Goal: Transaction & Acquisition: Book appointment/travel/reservation

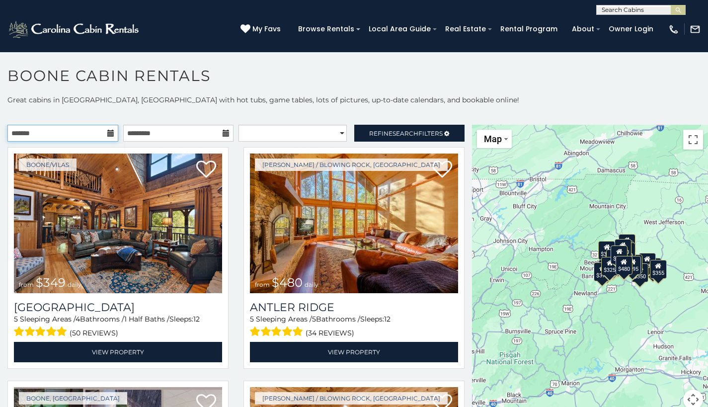
click at [113, 136] on input "text" at bounding box center [62, 133] width 111 height 17
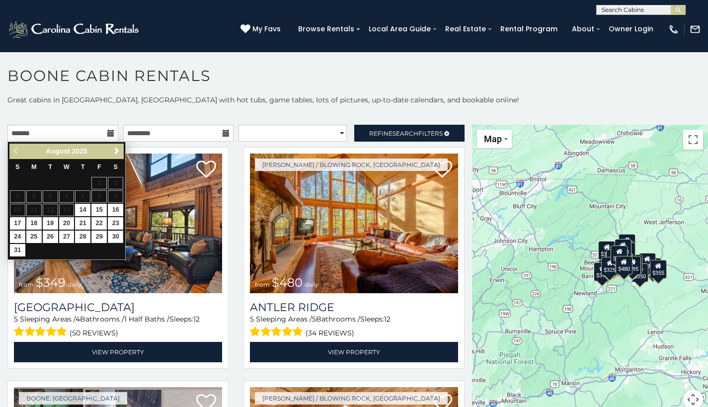
click at [117, 230] on link "30" at bounding box center [115, 236] width 15 height 12
type input "**********"
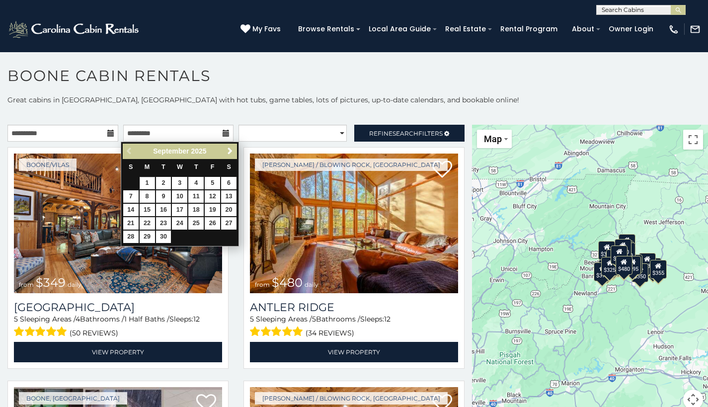
click at [151, 180] on link "1" at bounding box center [147, 183] width 15 height 12
type input "**********"
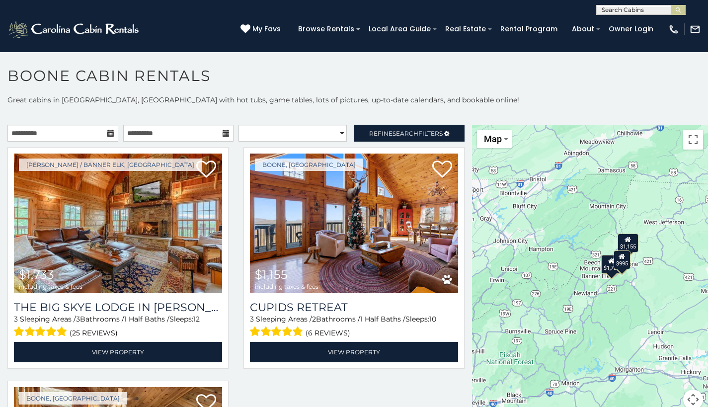
click at [440, 90] on h1 "Boone Cabin Rentals" at bounding box center [354, 81] width 708 height 28
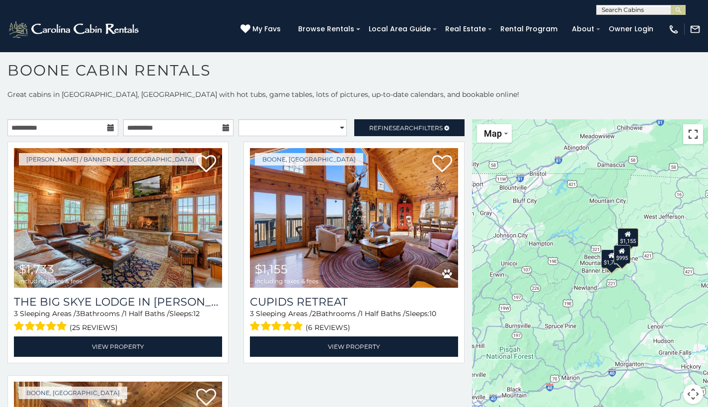
scroll to position [5, 0]
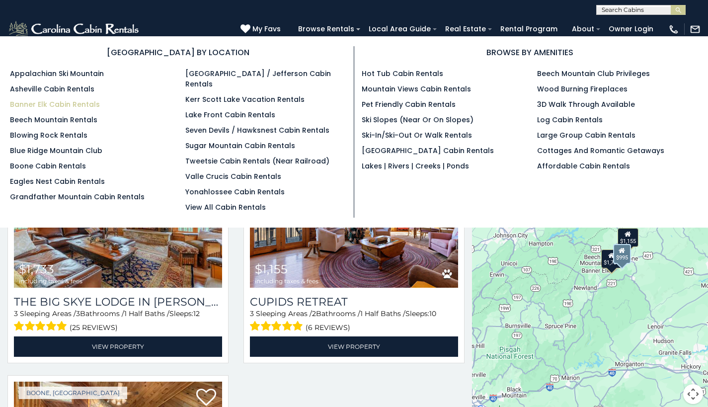
click at [74, 104] on link "Banner Elk Cabin Rentals" at bounding box center [55, 104] width 90 height 10
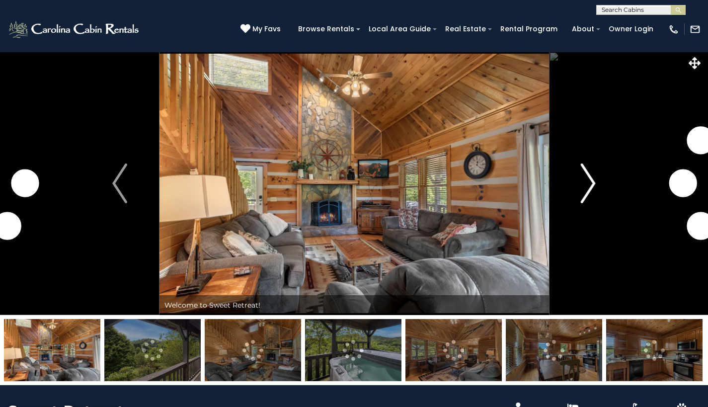
click at [593, 185] on img "Next" at bounding box center [588, 183] width 15 height 40
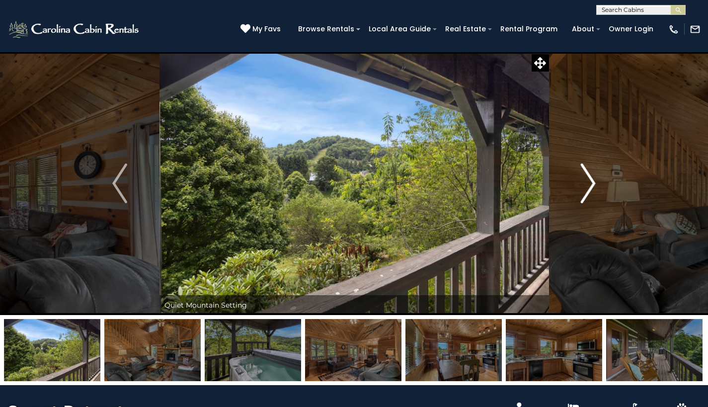
click at [593, 185] on img "Next" at bounding box center [588, 183] width 15 height 40
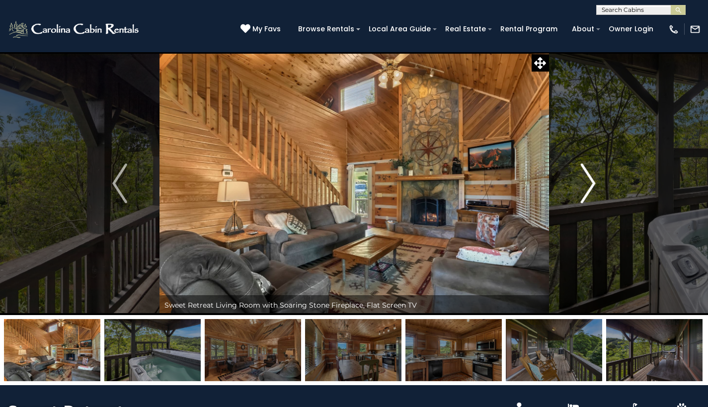
click at [593, 185] on img "Next" at bounding box center [588, 183] width 15 height 40
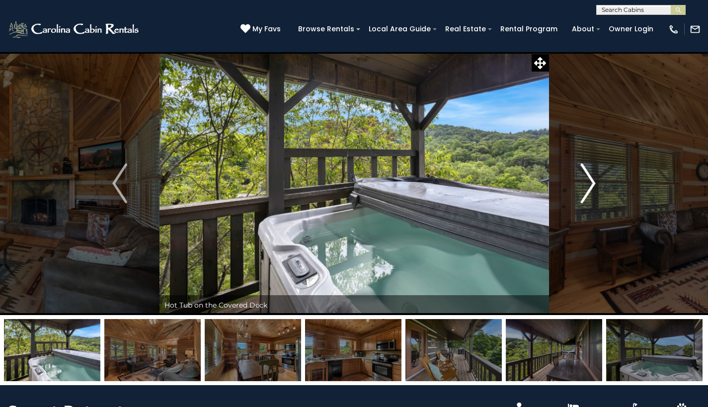
click at [593, 185] on img "Next" at bounding box center [588, 183] width 15 height 40
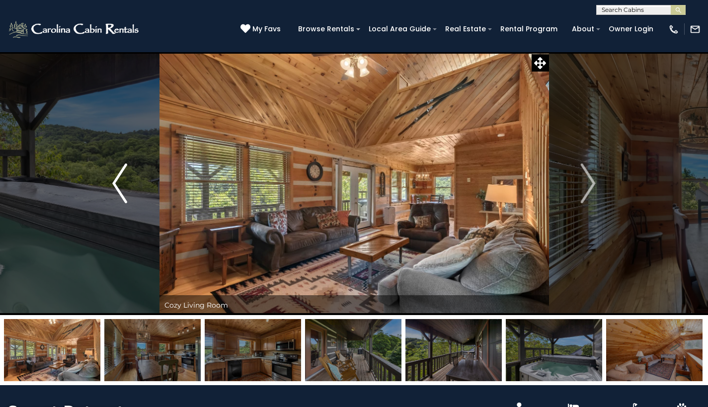
click at [122, 182] on img "Previous" at bounding box center [119, 183] width 15 height 40
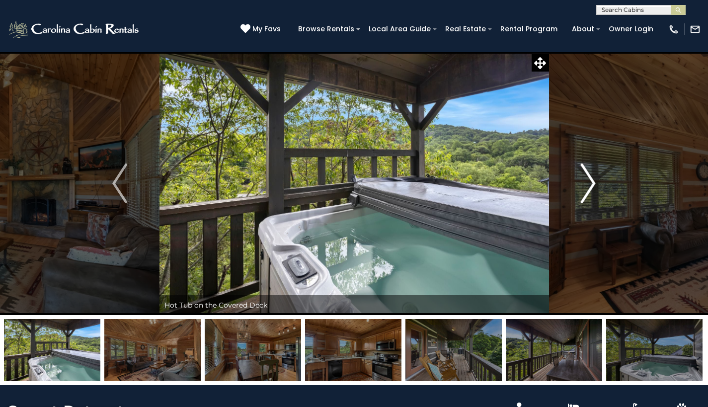
click at [602, 179] on button "Next" at bounding box center [587, 183] width 79 height 263
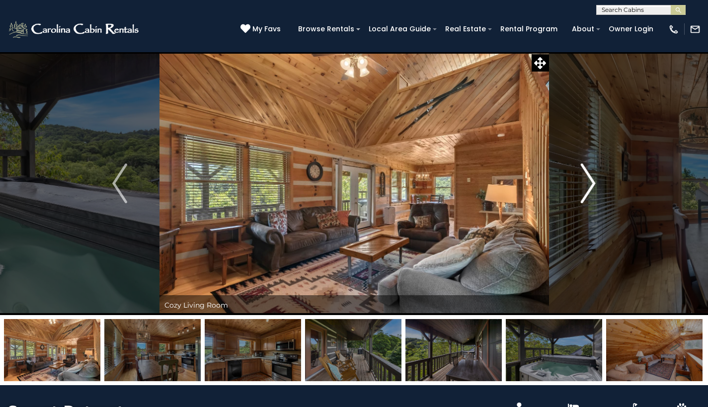
click at [602, 179] on button "Next" at bounding box center [587, 183] width 79 height 263
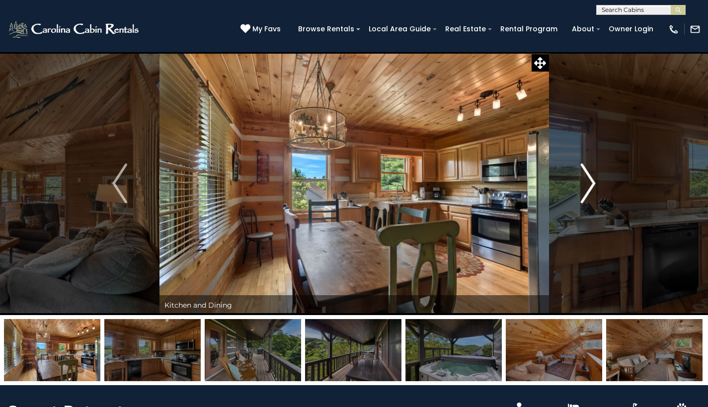
click at [602, 179] on button "Next" at bounding box center [587, 183] width 79 height 263
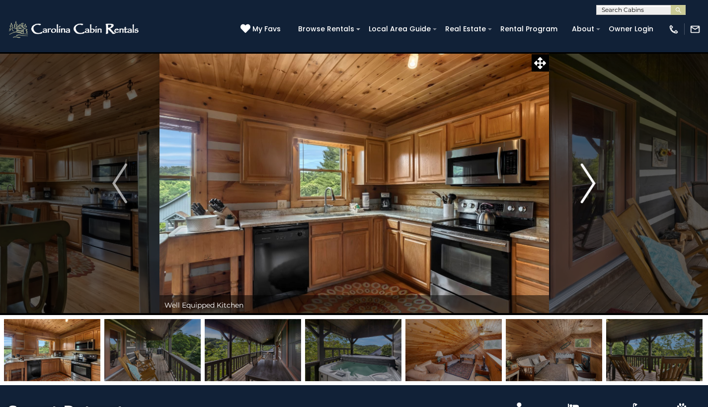
click at [602, 179] on button "Next" at bounding box center [587, 183] width 79 height 263
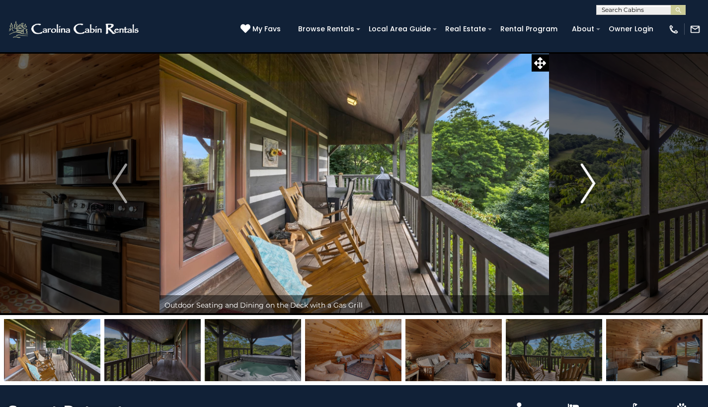
click at [602, 179] on button "Next" at bounding box center [587, 183] width 79 height 263
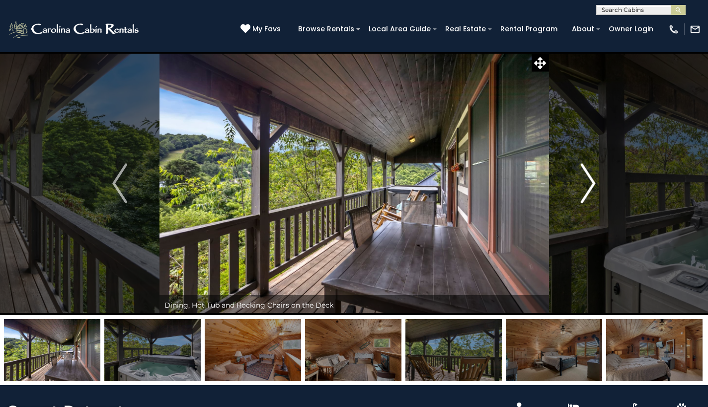
click at [602, 179] on button "Next" at bounding box center [587, 183] width 79 height 263
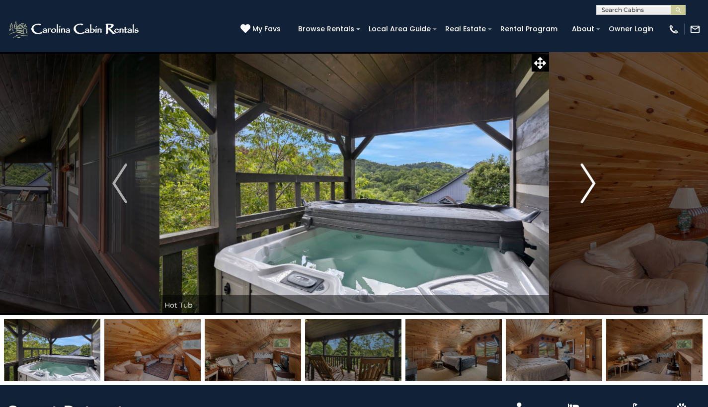
click at [602, 179] on button "Next" at bounding box center [587, 183] width 79 height 263
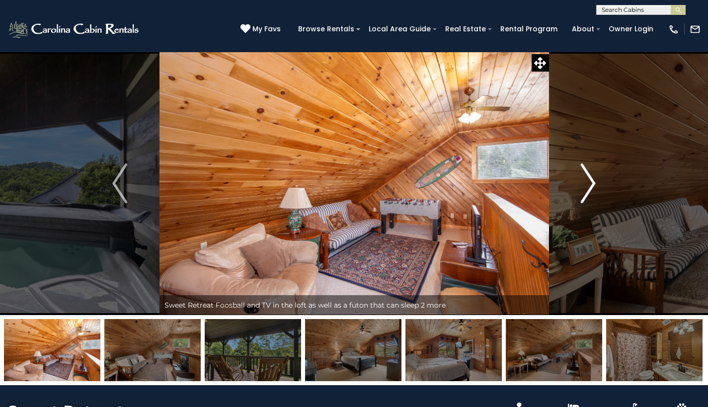
click at [602, 179] on button "Next" at bounding box center [587, 183] width 79 height 263
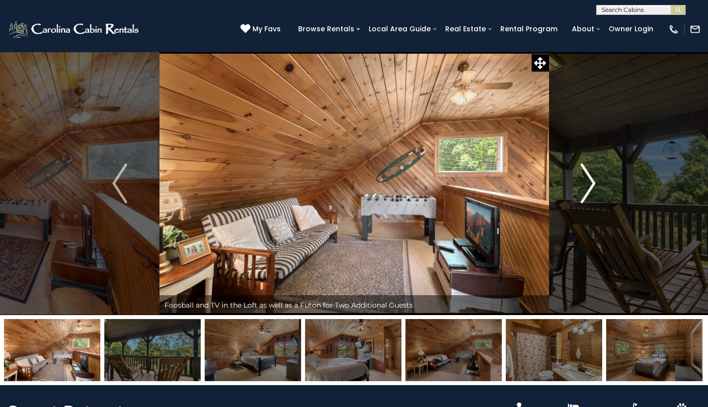
click at [602, 179] on button "Next" at bounding box center [587, 183] width 79 height 263
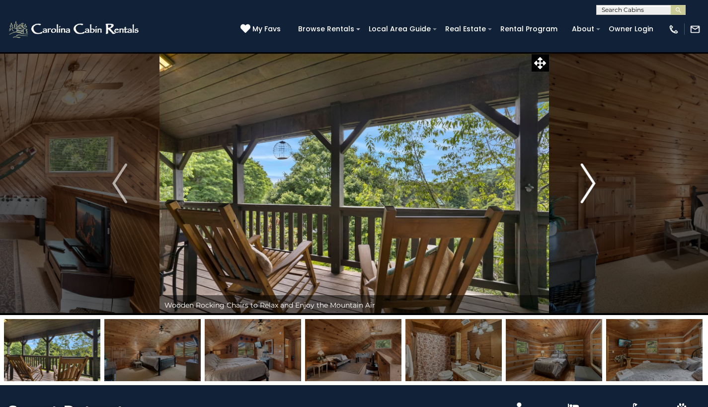
click at [602, 179] on button "Next" at bounding box center [587, 183] width 79 height 263
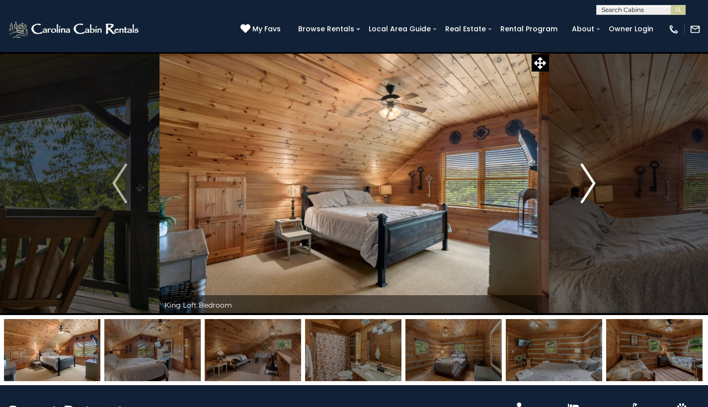
click at [602, 179] on button "Next" at bounding box center [587, 183] width 79 height 263
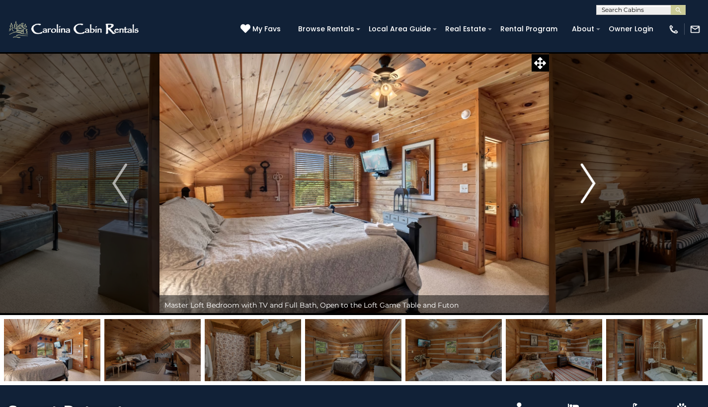
click at [602, 179] on button "Next" at bounding box center [587, 183] width 79 height 263
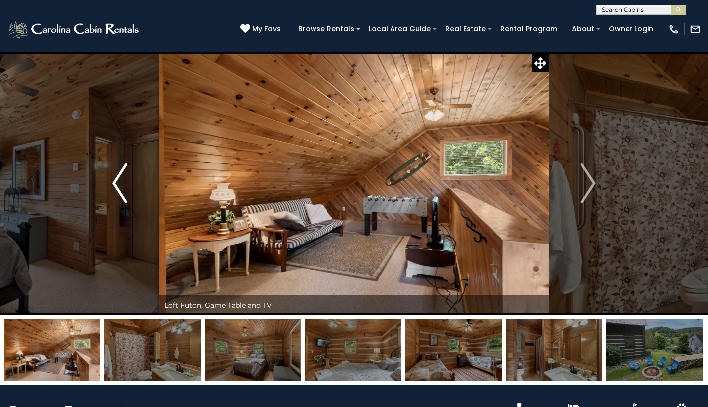
click at [112, 194] on img "Previous" at bounding box center [119, 183] width 15 height 40
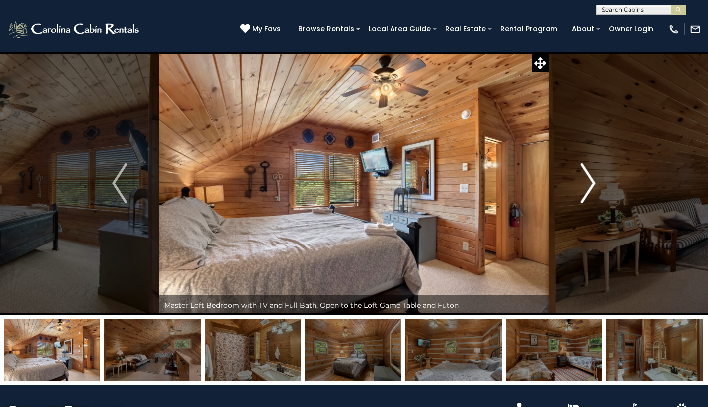
click at [588, 181] on img "Next" at bounding box center [588, 183] width 15 height 40
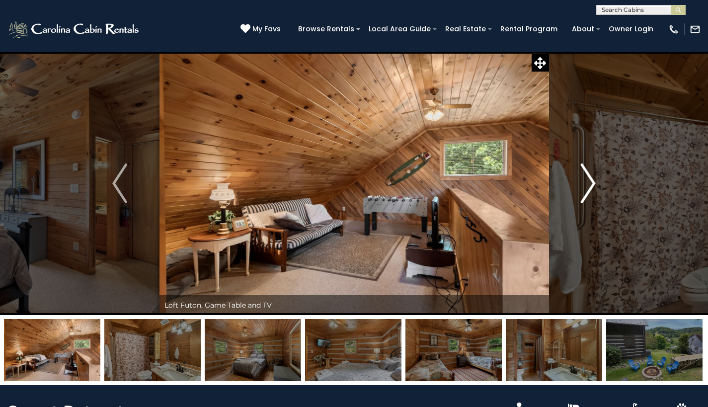
click at [588, 181] on img "Next" at bounding box center [588, 183] width 15 height 40
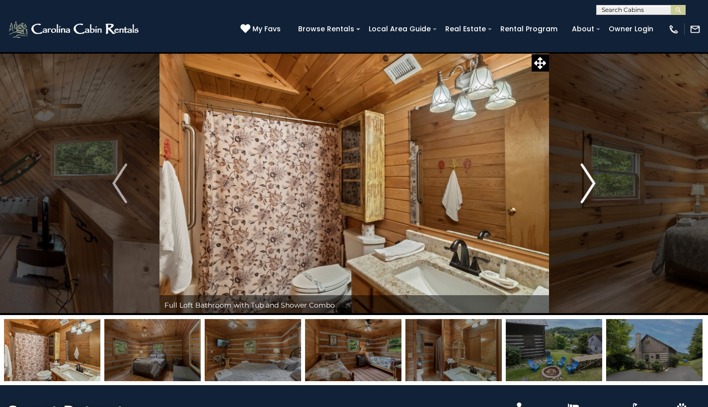
click at [588, 181] on img "Next" at bounding box center [588, 183] width 15 height 40
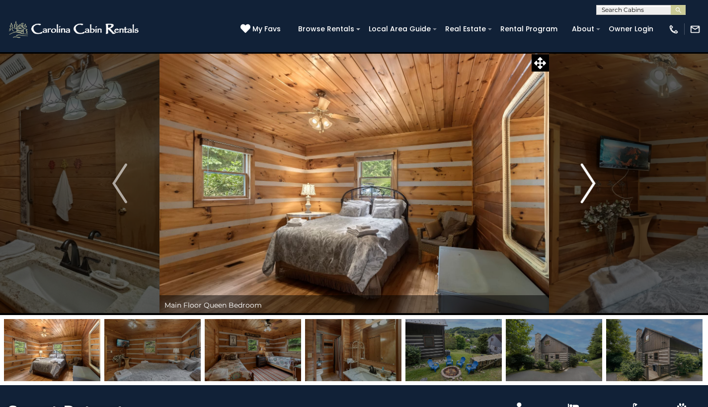
click at [588, 181] on img "Next" at bounding box center [588, 183] width 15 height 40
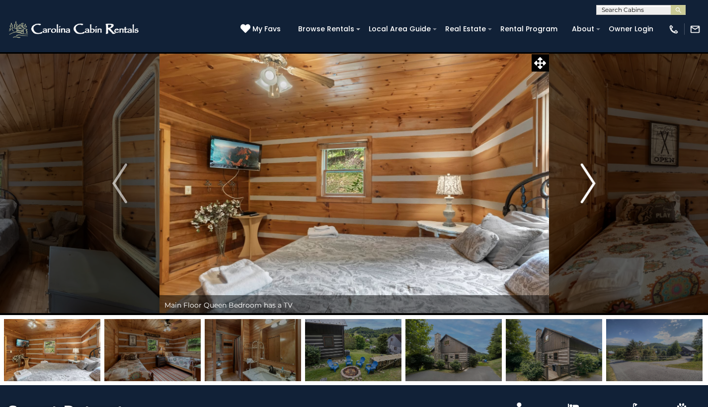
click at [588, 181] on img "Next" at bounding box center [588, 183] width 15 height 40
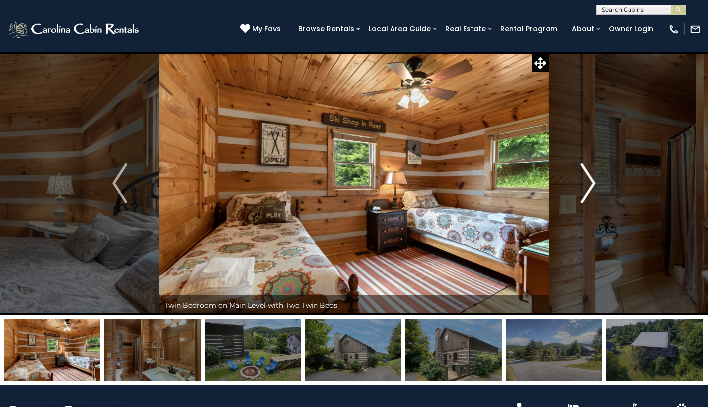
click at [588, 181] on img "Next" at bounding box center [588, 183] width 15 height 40
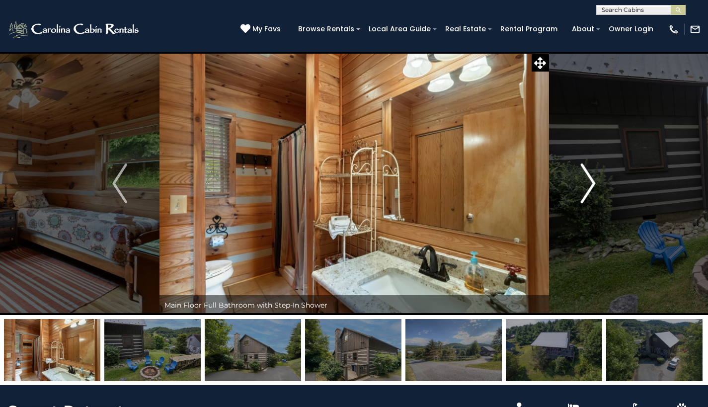
click at [588, 181] on img "Next" at bounding box center [588, 183] width 15 height 40
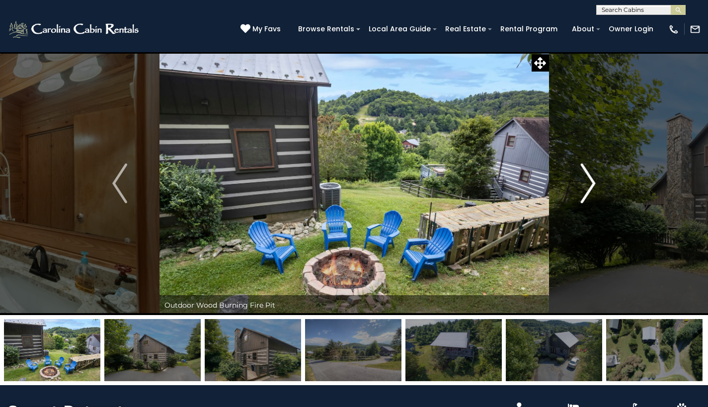
click at [588, 181] on img "Next" at bounding box center [588, 183] width 15 height 40
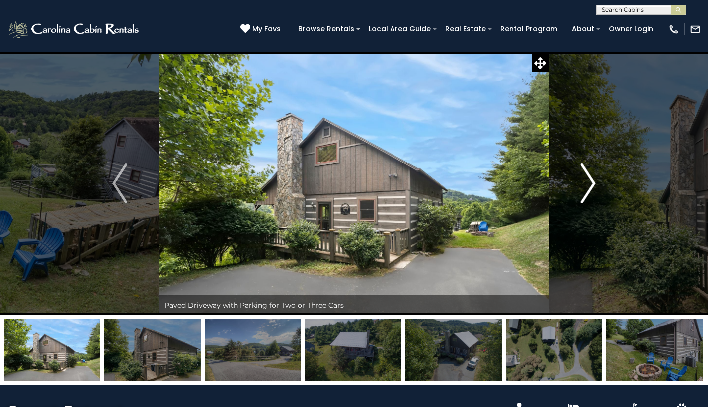
click at [588, 181] on img "Next" at bounding box center [588, 183] width 15 height 40
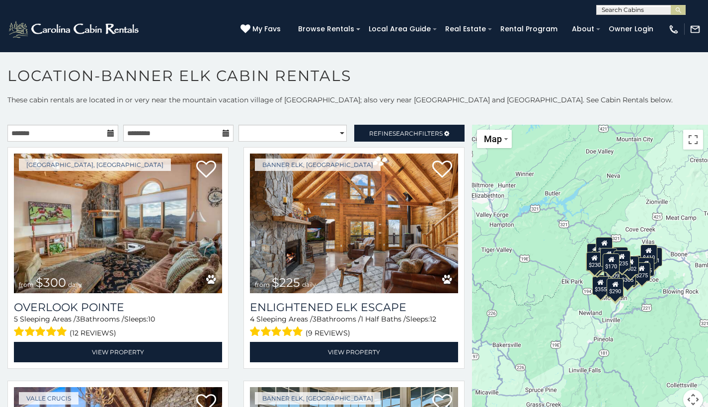
click at [107, 132] on icon at bounding box center [110, 133] width 7 height 7
click at [105, 129] on input "text" at bounding box center [62, 133] width 111 height 17
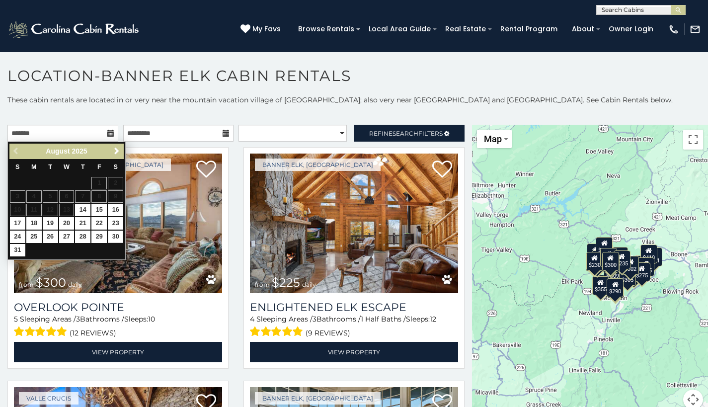
click at [114, 235] on link "30" at bounding box center [115, 236] width 15 height 12
type input "**********"
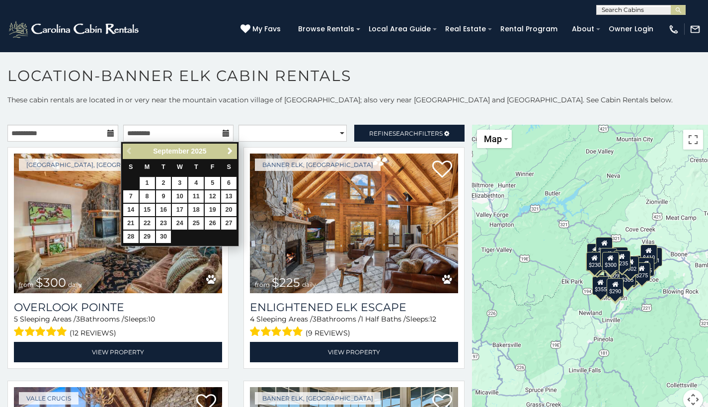
click at [149, 181] on link "1" at bounding box center [147, 183] width 15 height 12
type input "**********"
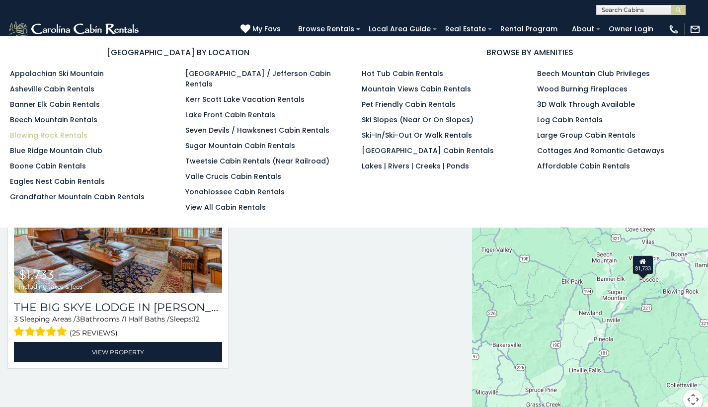
click at [72, 134] on link "Blowing Rock Rentals" at bounding box center [48, 135] width 77 height 10
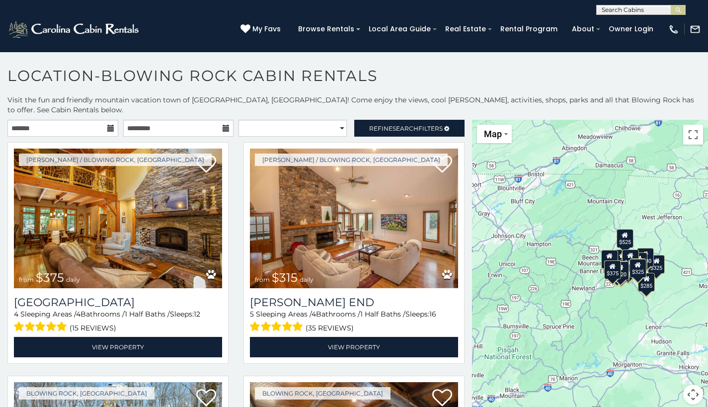
click at [108, 125] on icon at bounding box center [110, 128] width 7 height 7
click at [109, 125] on icon at bounding box center [110, 128] width 7 height 7
click at [81, 120] on input "text" at bounding box center [62, 128] width 111 height 17
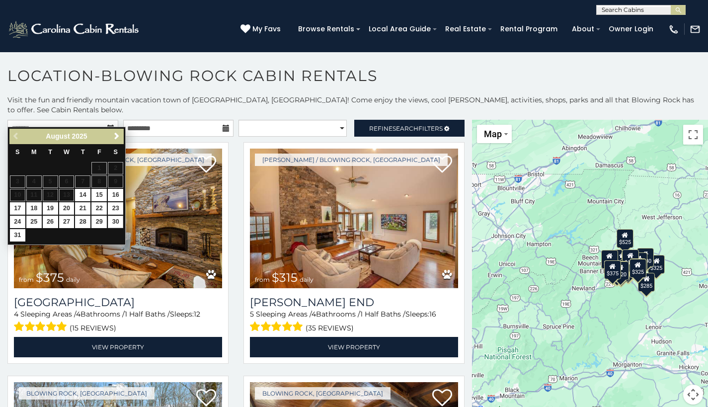
click at [113, 221] on link "30" at bounding box center [115, 222] width 15 height 12
type input "**********"
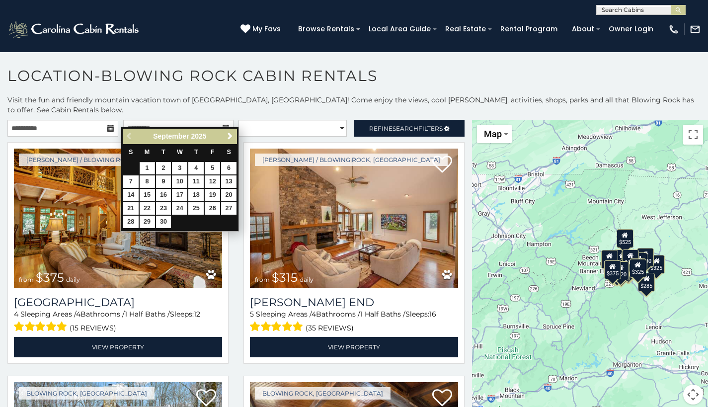
click at [151, 164] on link "1" at bounding box center [147, 168] width 15 height 12
type input "**********"
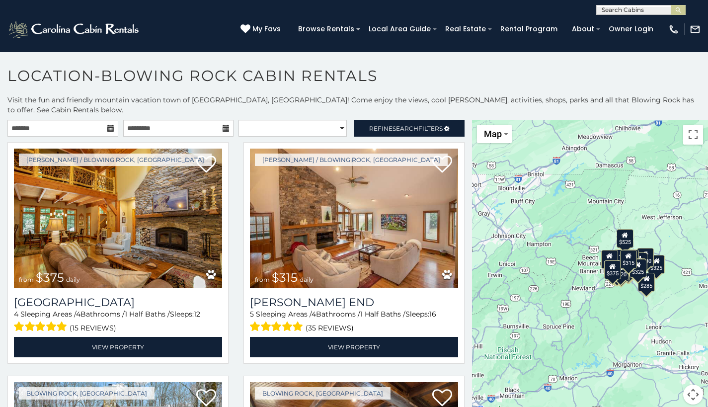
click at [377, 63] on section "**********" at bounding box center [354, 232] width 708 height 361
click at [99, 29] on img at bounding box center [74, 29] width 134 height 20
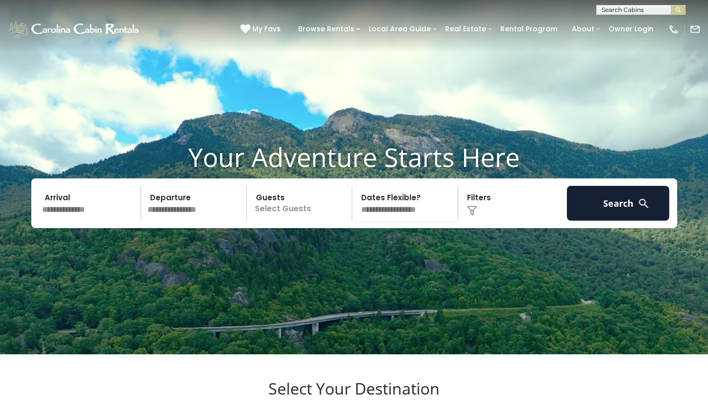
click at [78, 220] on input "text" at bounding box center [90, 203] width 103 height 35
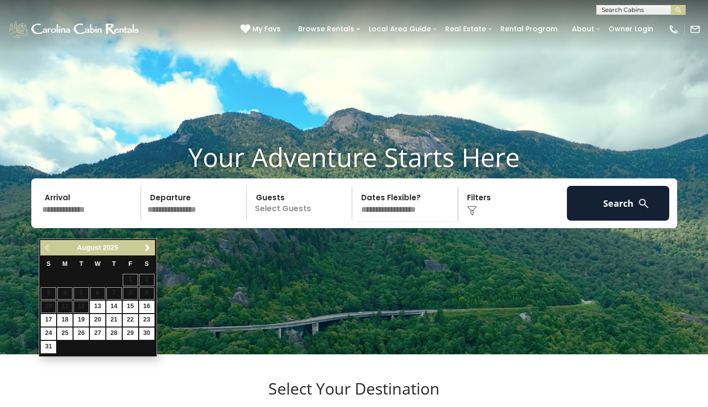
click at [146, 330] on link "30" at bounding box center [146, 333] width 15 height 12
type input "*******"
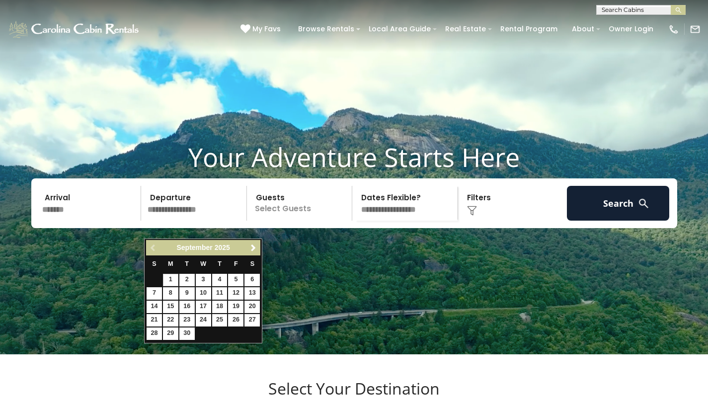
click at [172, 279] on link "1" at bounding box center [170, 280] width 15 height 12
type input "******"
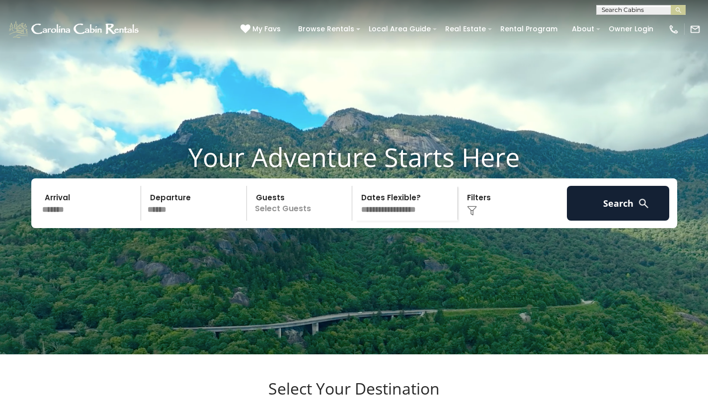
click at [275, 221] on p "Select Guests" at bounding box center [301, 203] width 102 height 35
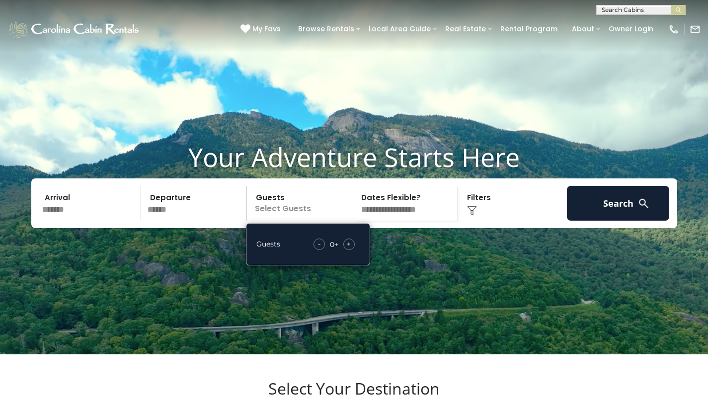
click at [348, 249] on span "+" at bounding box center [349, 244] width 4 height 10
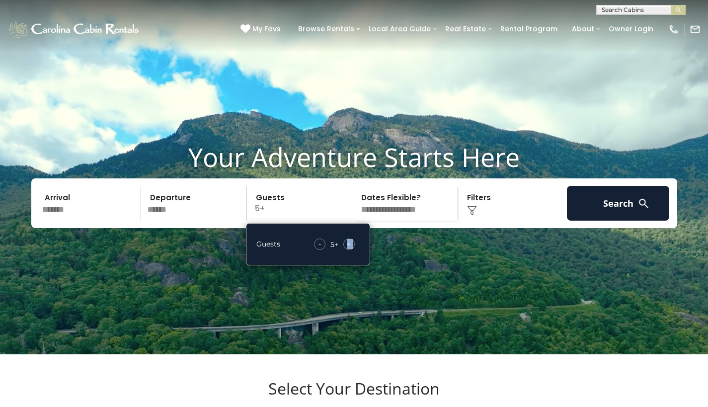
click at [348, 249] on span "+" at bounding box center [349, 244] width 4 height 10
click at [317, 250] on div "-" at bounding box center [318, 243] width 11 height 11
click at [317, 250] on div "-" at bounding box center [319, 243] width 11 height 11
click at [474, 216] on img at bounding box center [472, 211] width 10 height 10
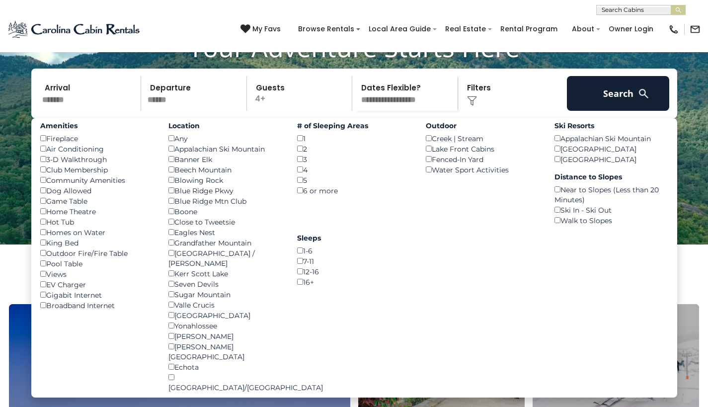
scroll to position [110, 0]
click at [174, 247] on div "Grandfather Mountain ()" at bounding box center [225, 242] width 114 height 10
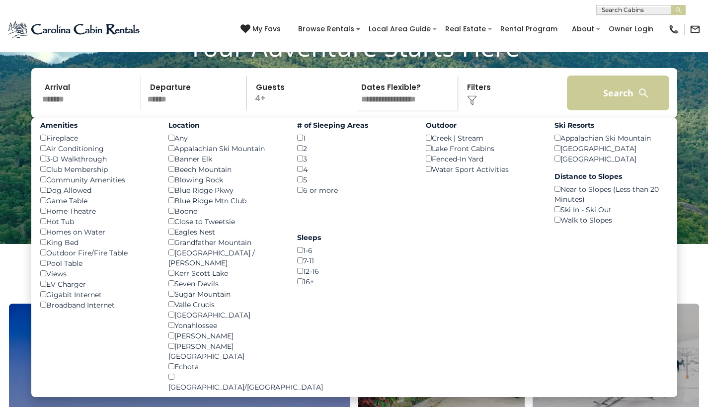
click at [606, 110] on button "Search" at bounding box center [618, 93] width 103 height 35
